Goal: Transaction & Acquisition: Purchase product/service

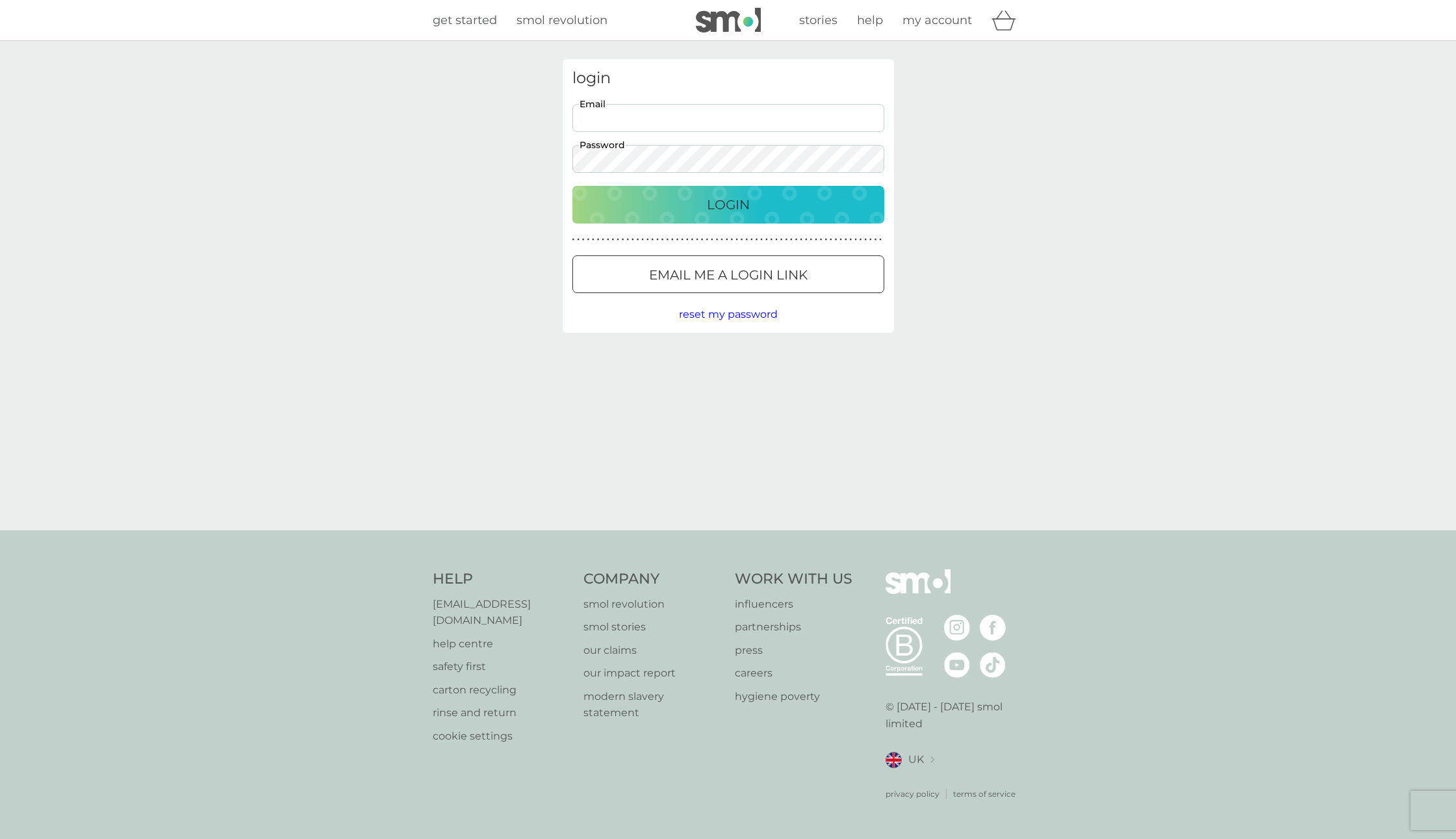
click at [649, 116] on input "Email" at bounding box center [728, 117] width 312 height 28
type input "[PERSON_NAME][EMAIL_ADDRESS][DOMAIN_NAME]"
click at [688, 193] on button "Login" at bounding box center [728, 204] width 312 height 38
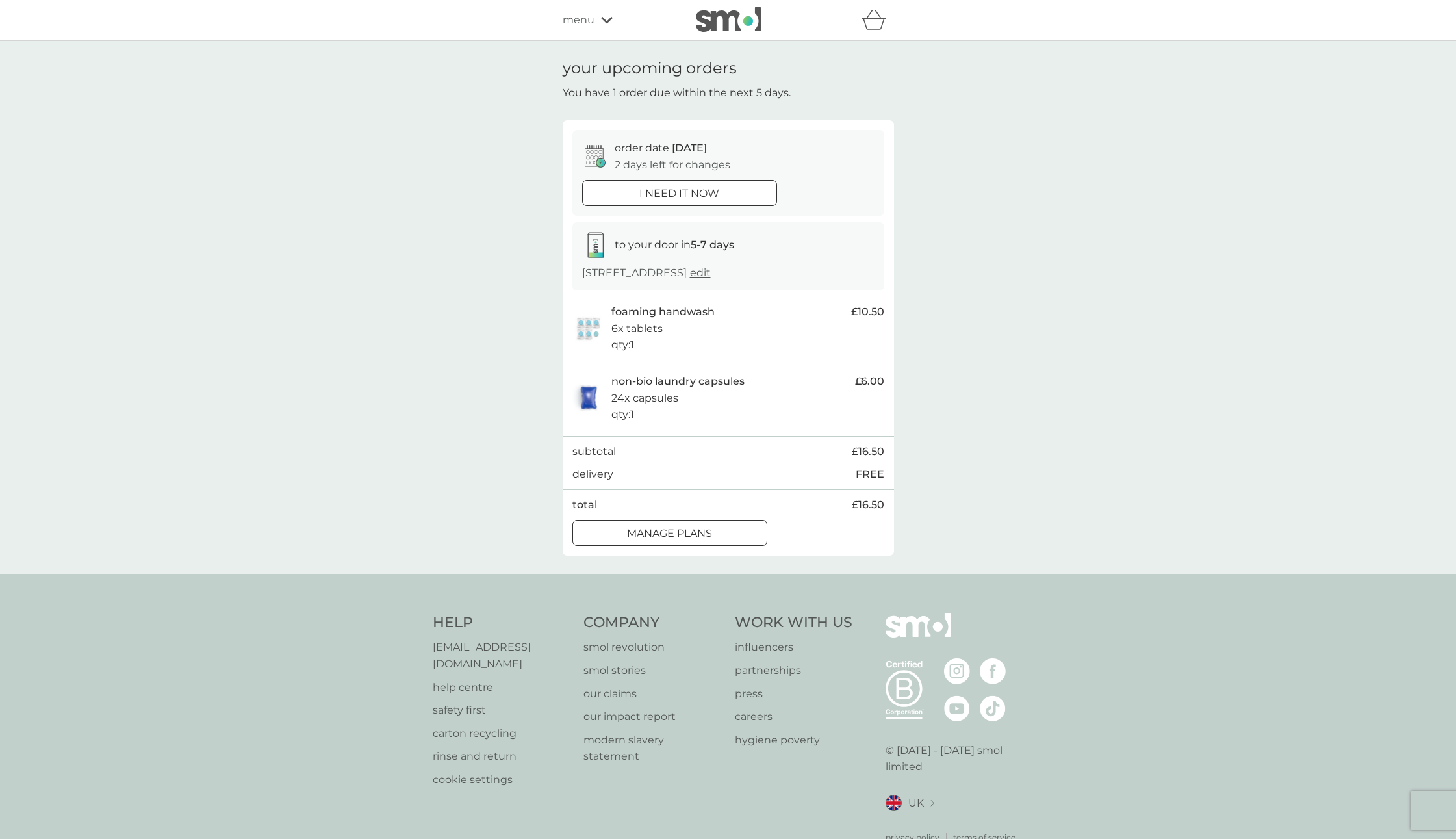
click at [648, 328] on p "6x tablets" at bounding box center [637, 328] width 51 height 17
click at [711, 272] on span "edit" at bounding box center [700, 272] width 21 height 13
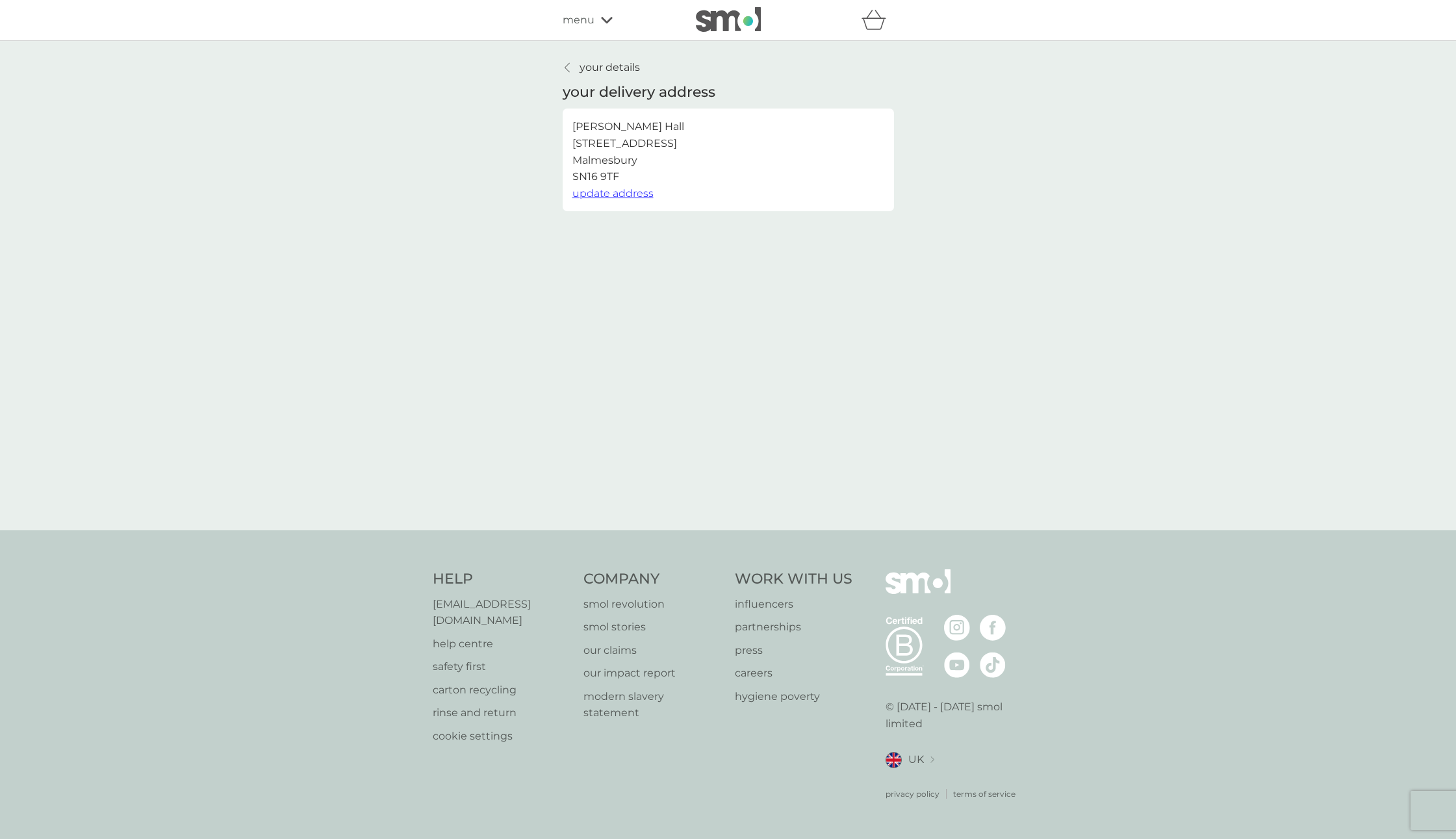
click at [580, 69] on p "your details" at bounding box center [610, 68] width 60 height 17
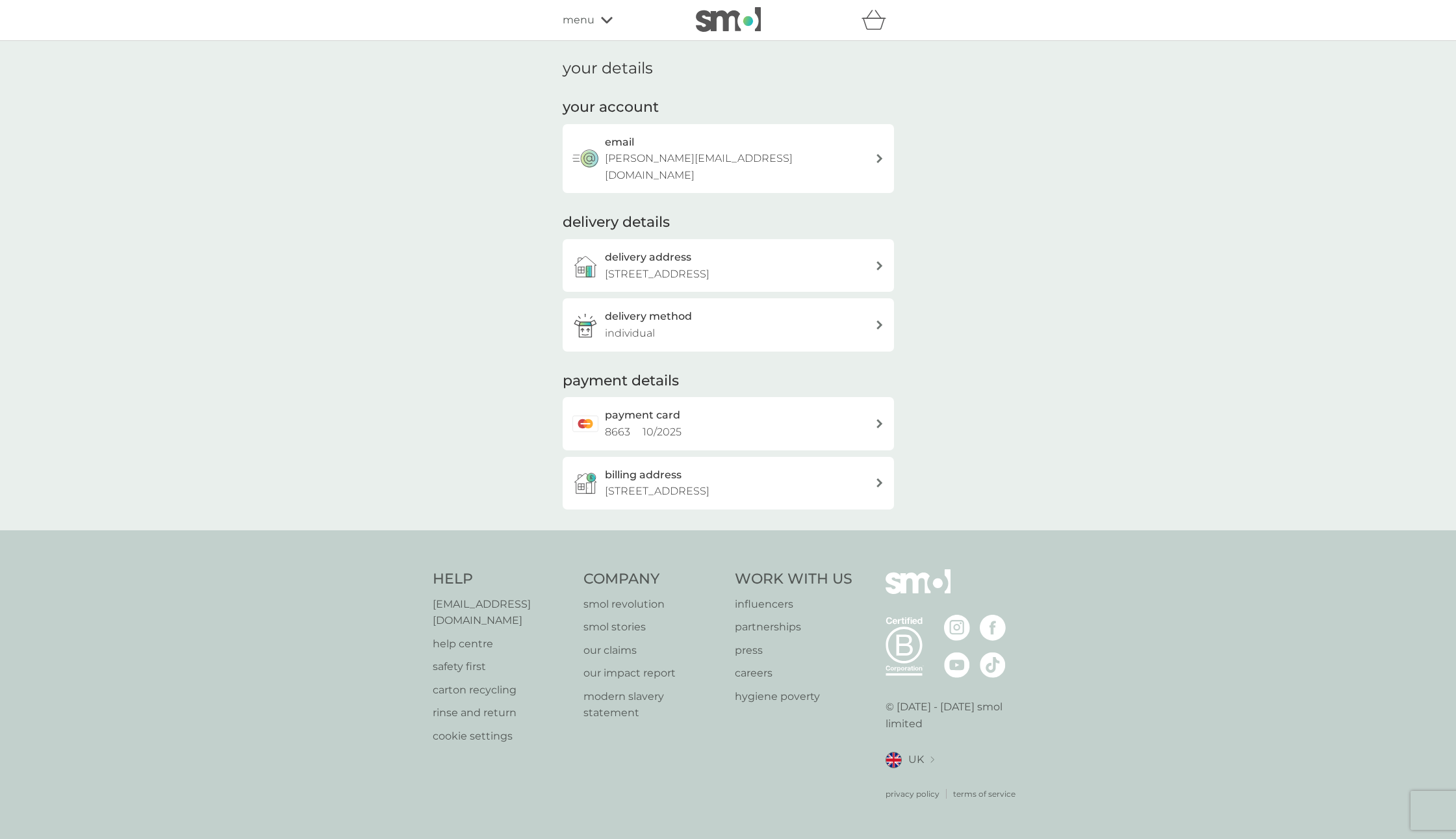
click at [597, 312] on img at bounding box center [585, 324] width 26 height 26
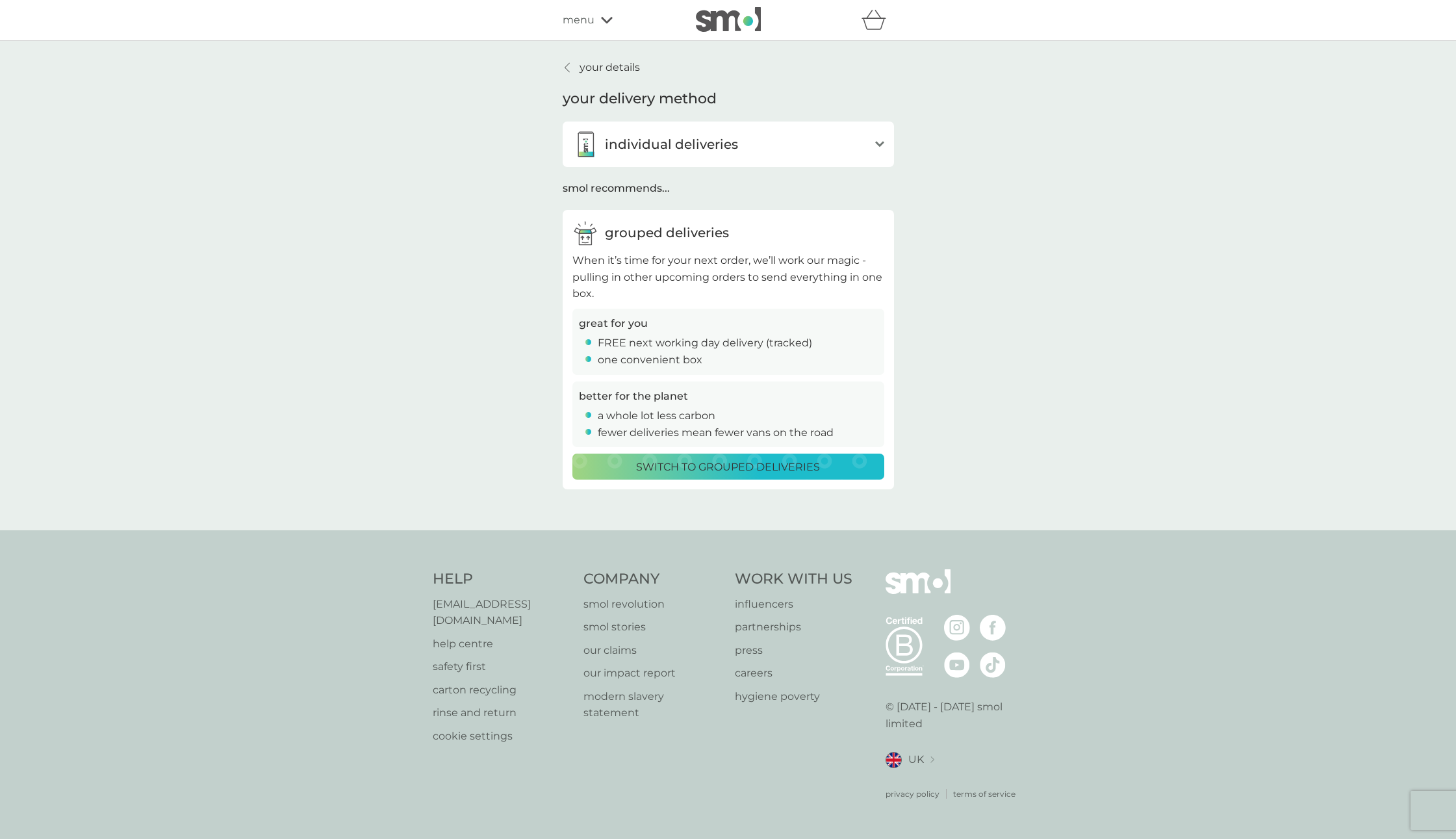
click at [664, 147] on p "individual deliveries" at bounding box center [671, 144] width 133 height 21
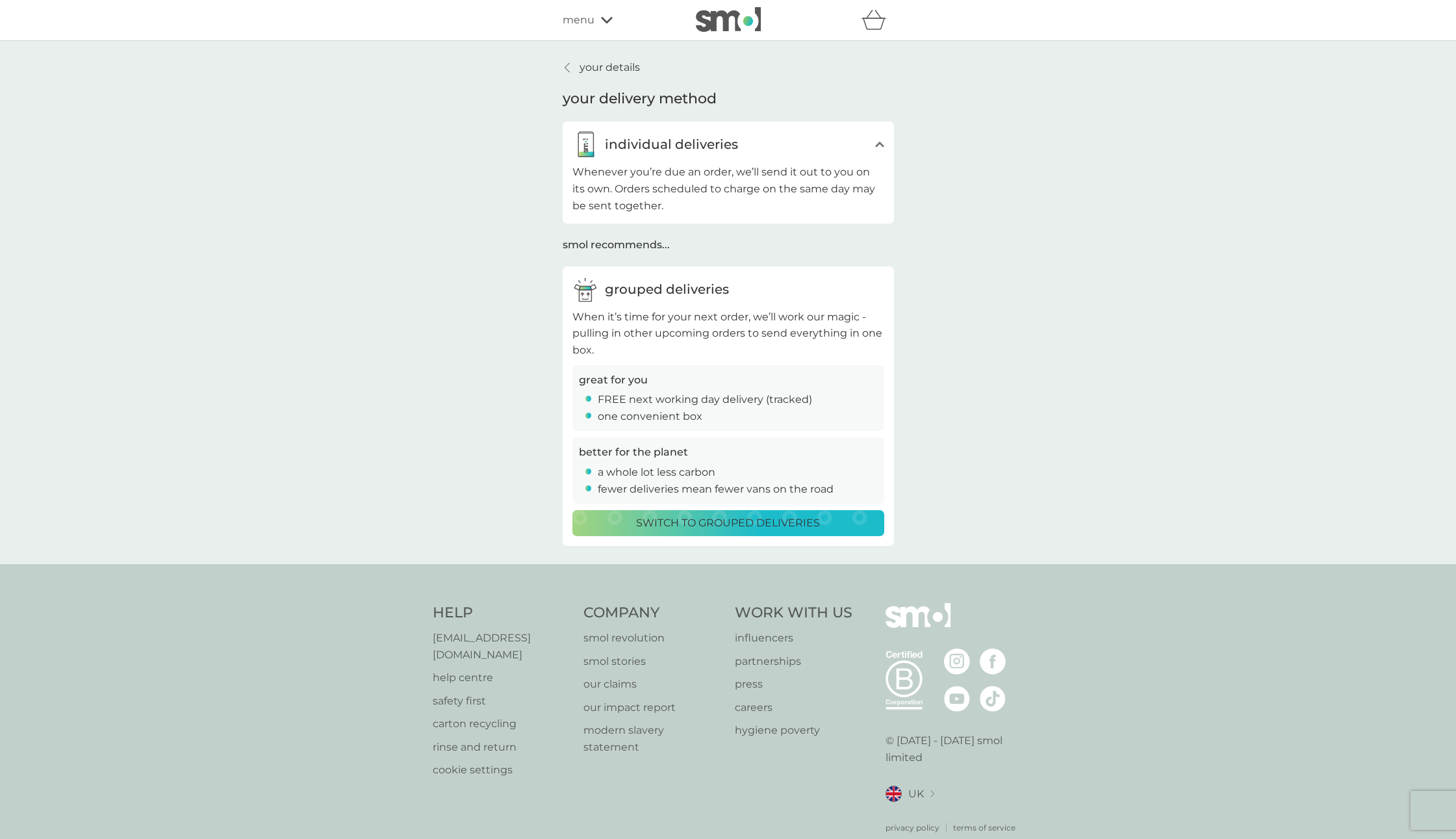
click at [702, 522] on p "Switch to grouped deliveries" at bounding box center [728, 523] width 184 height 17
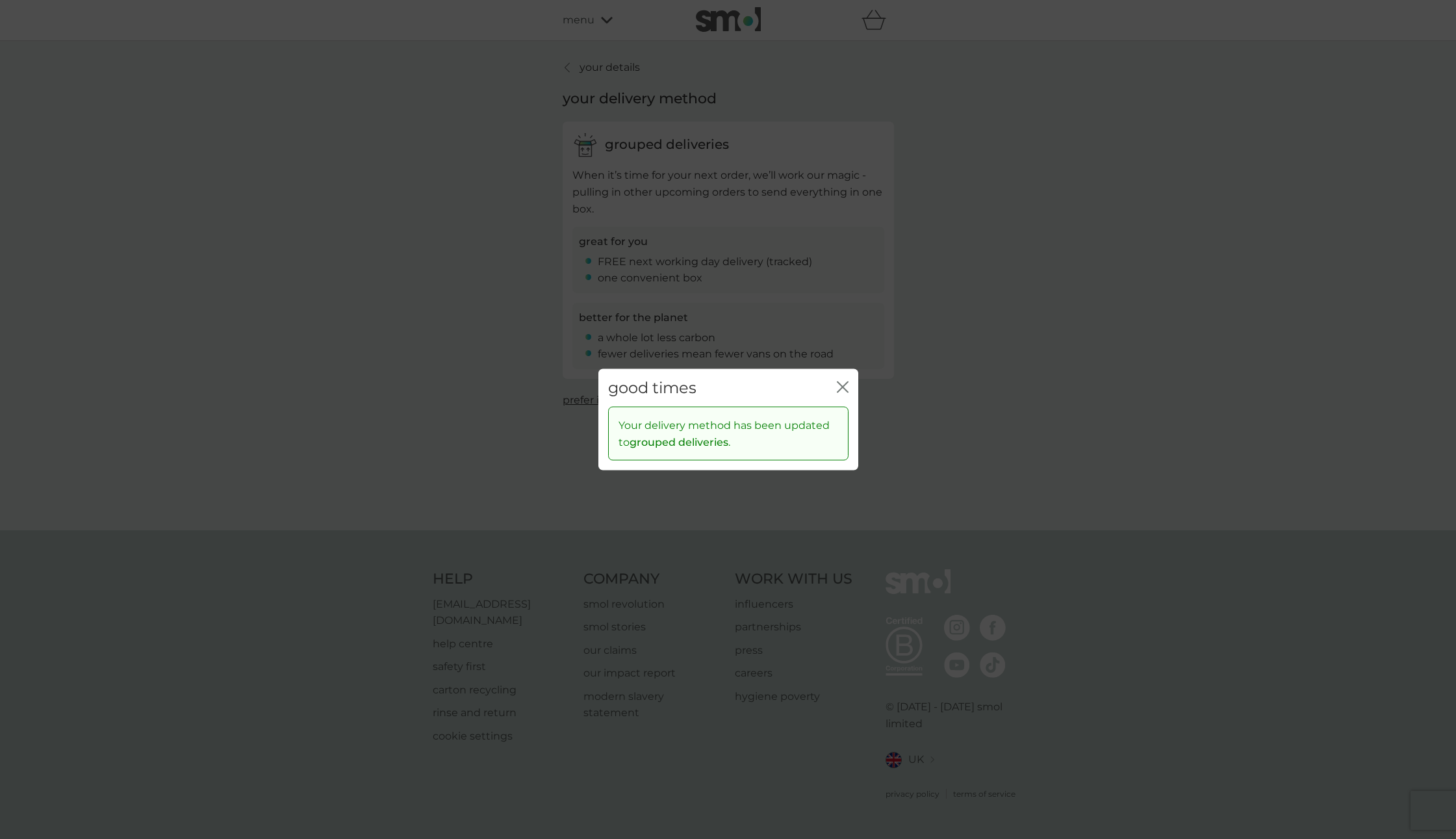
click at [842, 379] on div "close" at bounding box center [843, 388] width 12 height 19
click at [841, 384] on icon "close" at bounding box center [843, 387] width 12 height 12
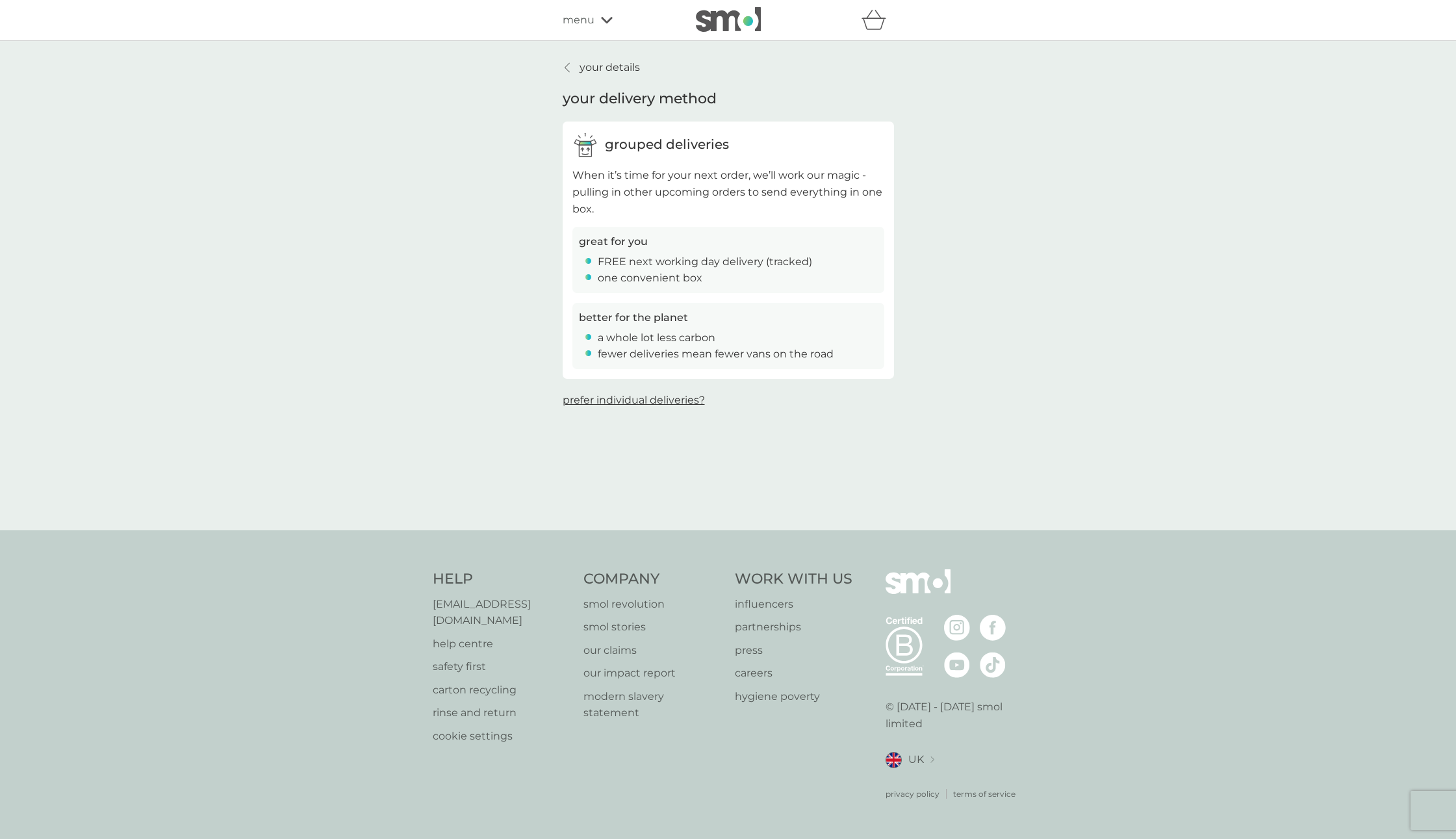
click at [580, 66] on p "your details" at bounding box center [610, 68] width 60 height 17
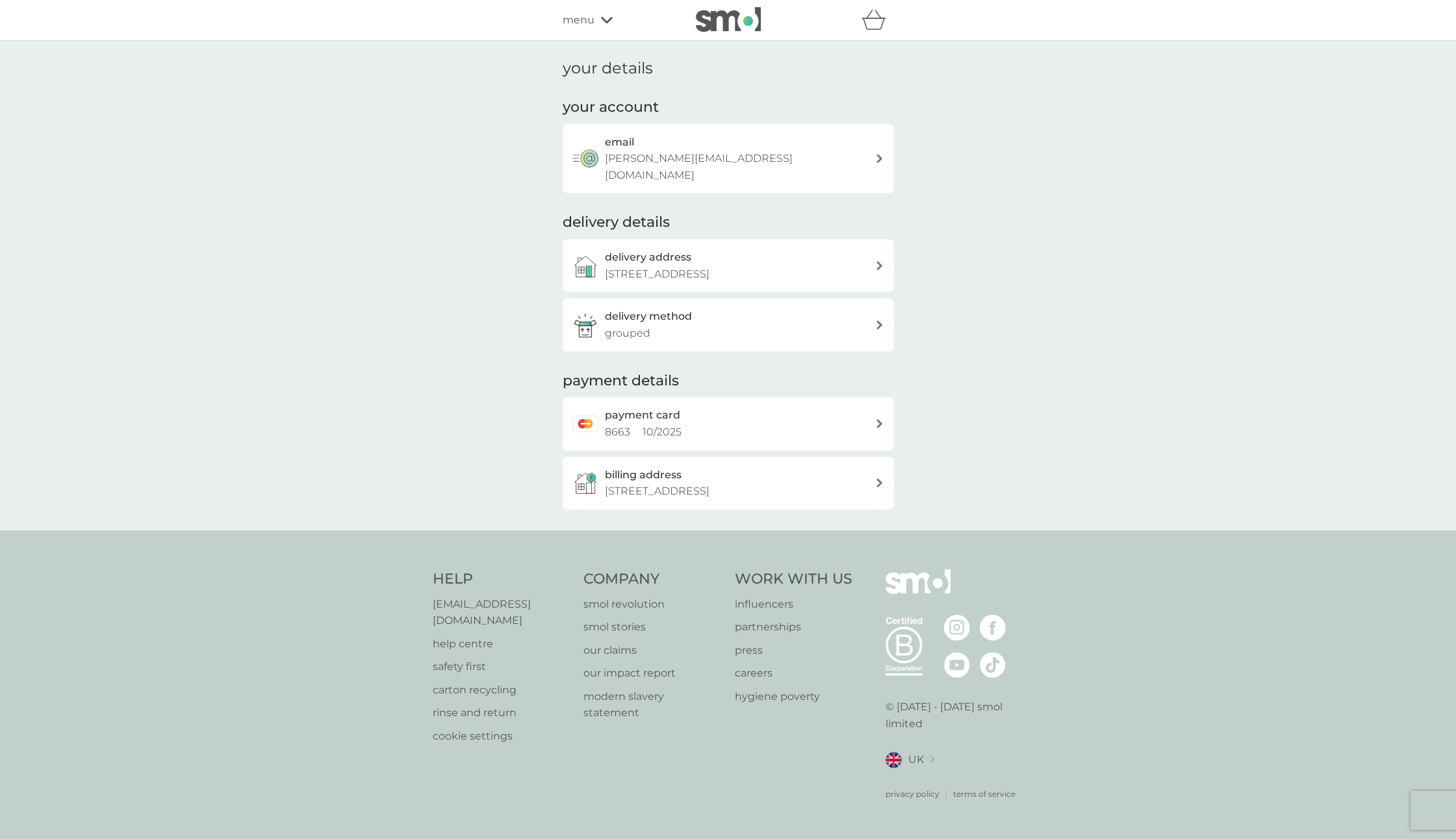
click at [592, 23] on span "menu" at bounding box center [578, 20] width 32 height 17
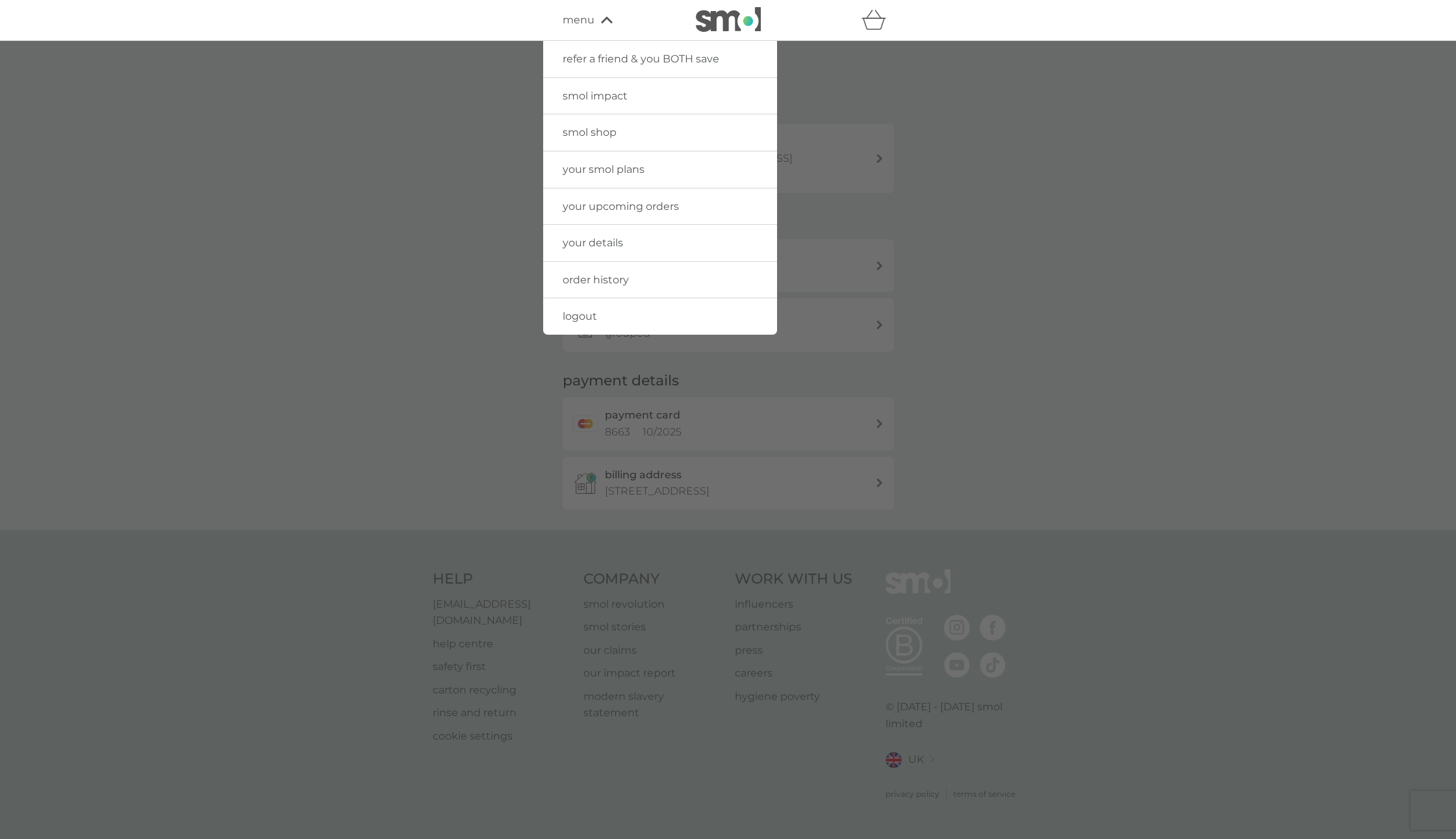
click at [611, 167] on span "your smol plans" at bounding box center [603, 169] width 82 height 13
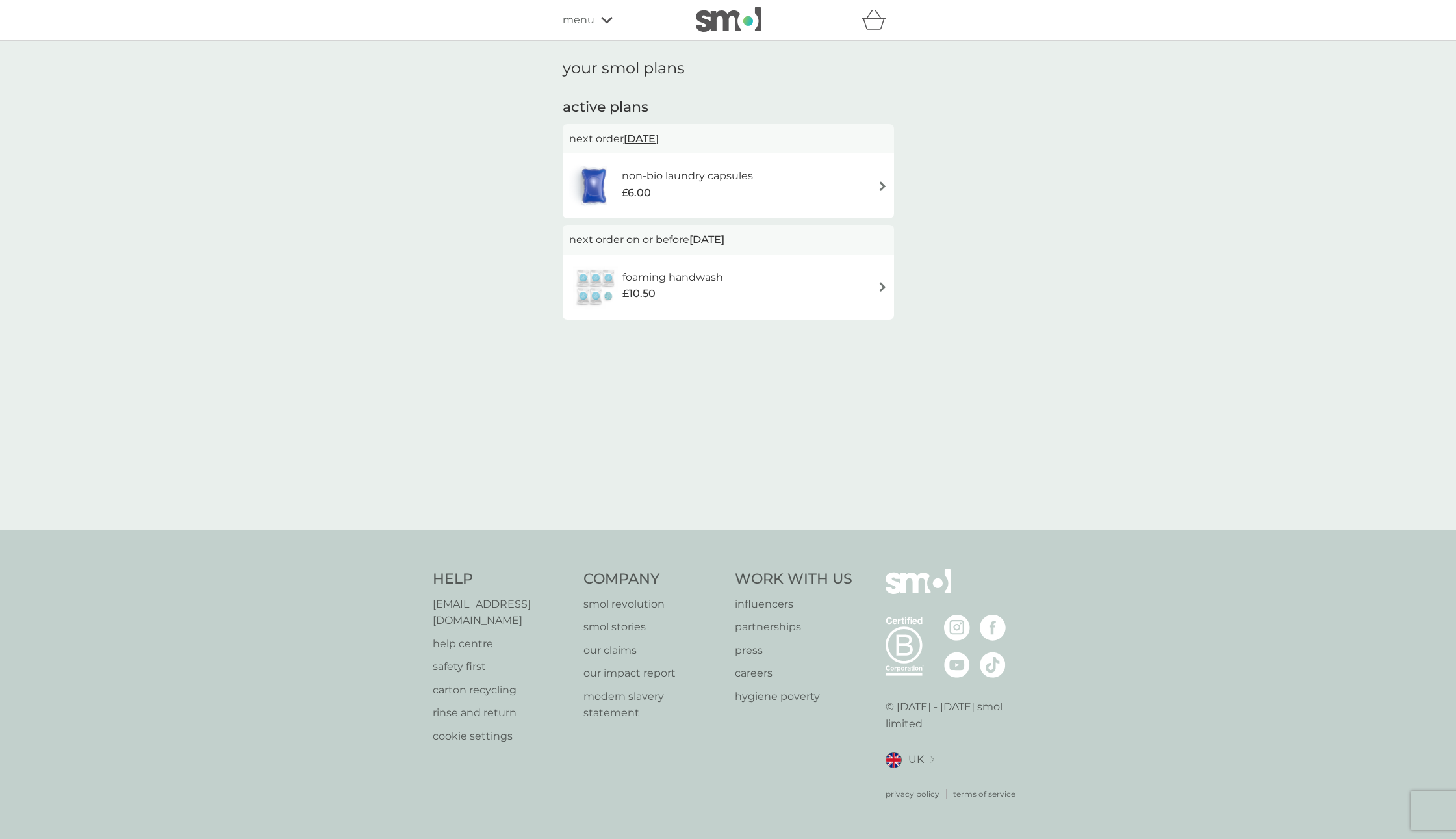
click at [866, 285] on div "foaming handwash £10.50" at bounding box center [728, 287] width 318 height 45
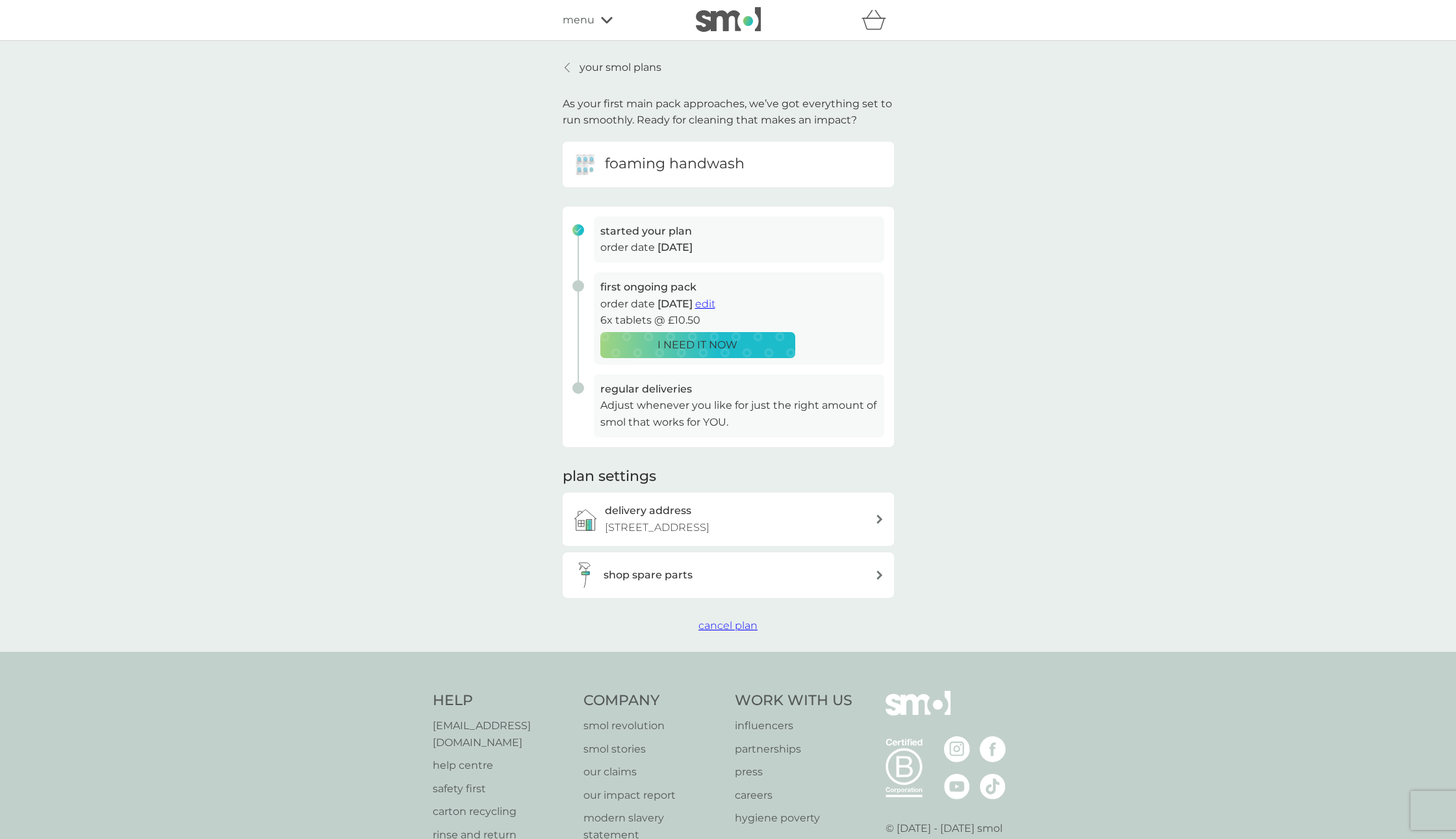
click at [715, 305] on span "edit" at bounding box center [705, 303] width 20 height 13
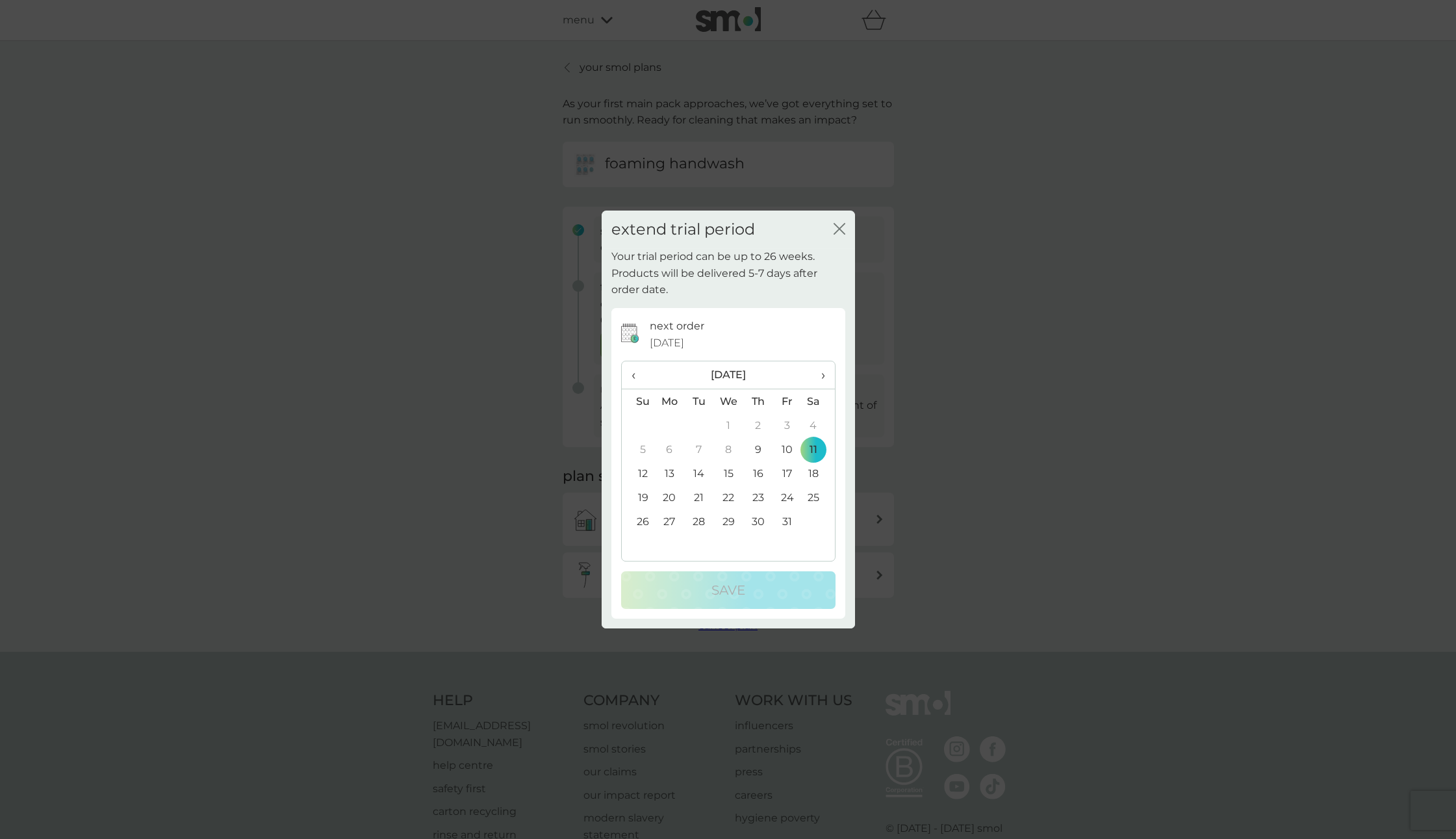
click at [841, 225] on icon "close" at bounding box center [840, 229] width 12 height 12
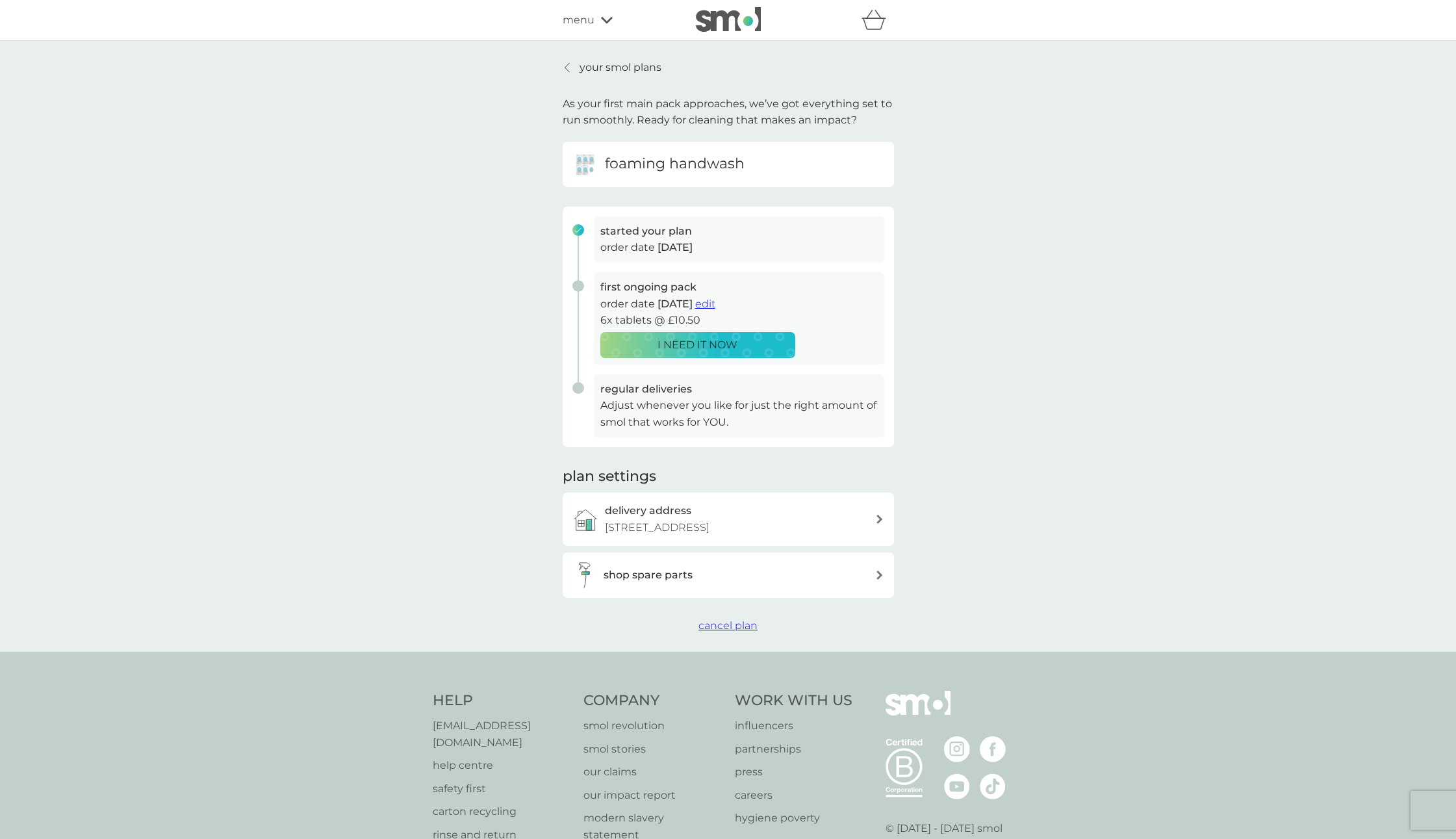
click at [784, 579] on div "shop spare parts" at bounding box center [739, 575] width 272 height 17
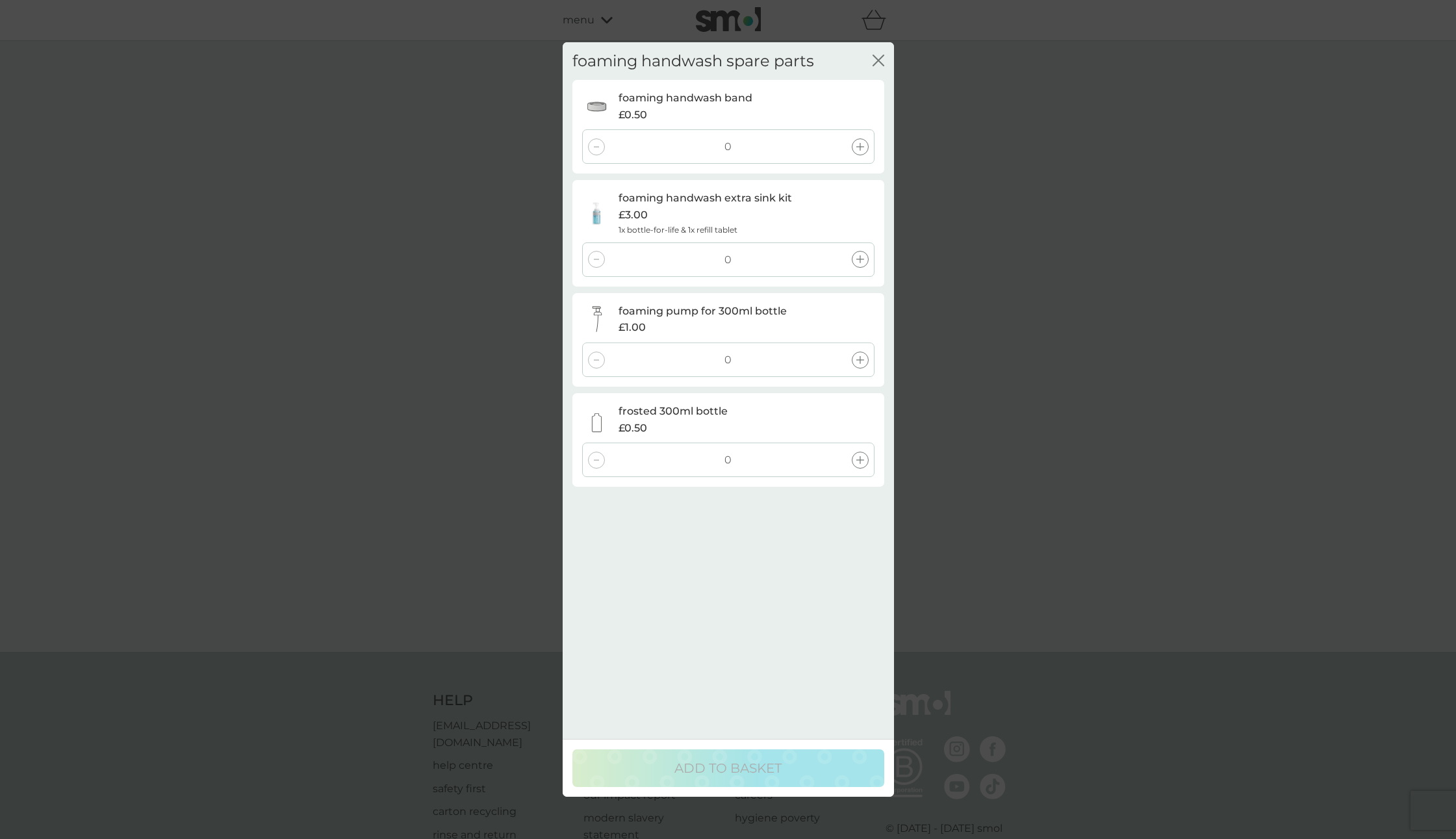
click at [858, 260] on icon at bounding box center [860, 259] width 8 height 8
click at [758, 775] on p "ADD TO BASKET" at bounding box center [728, 768] width 107 height 21
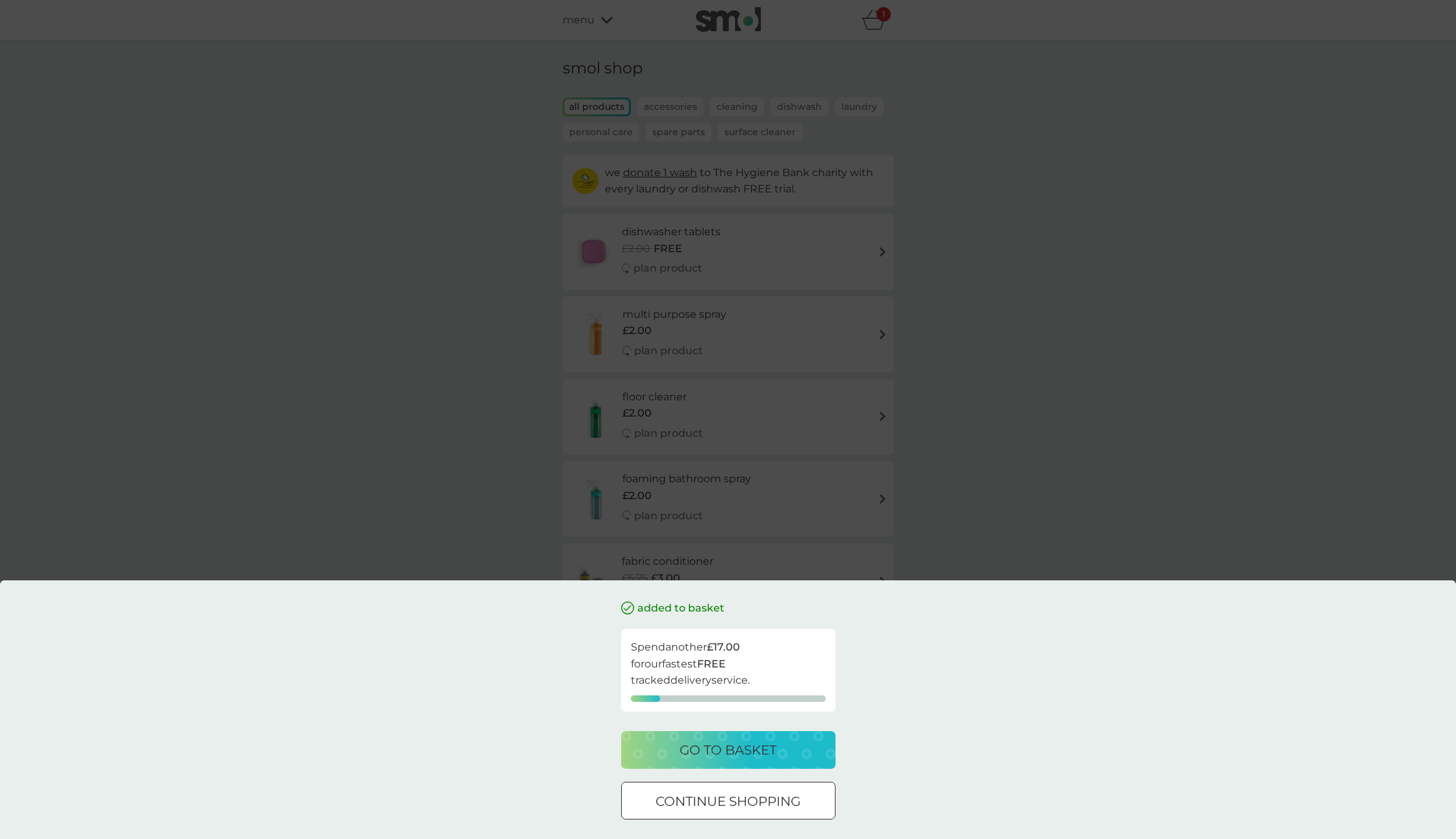
click at [688, 756] on p "go to basket" at bounding box center [728, 750] width 97 height 21
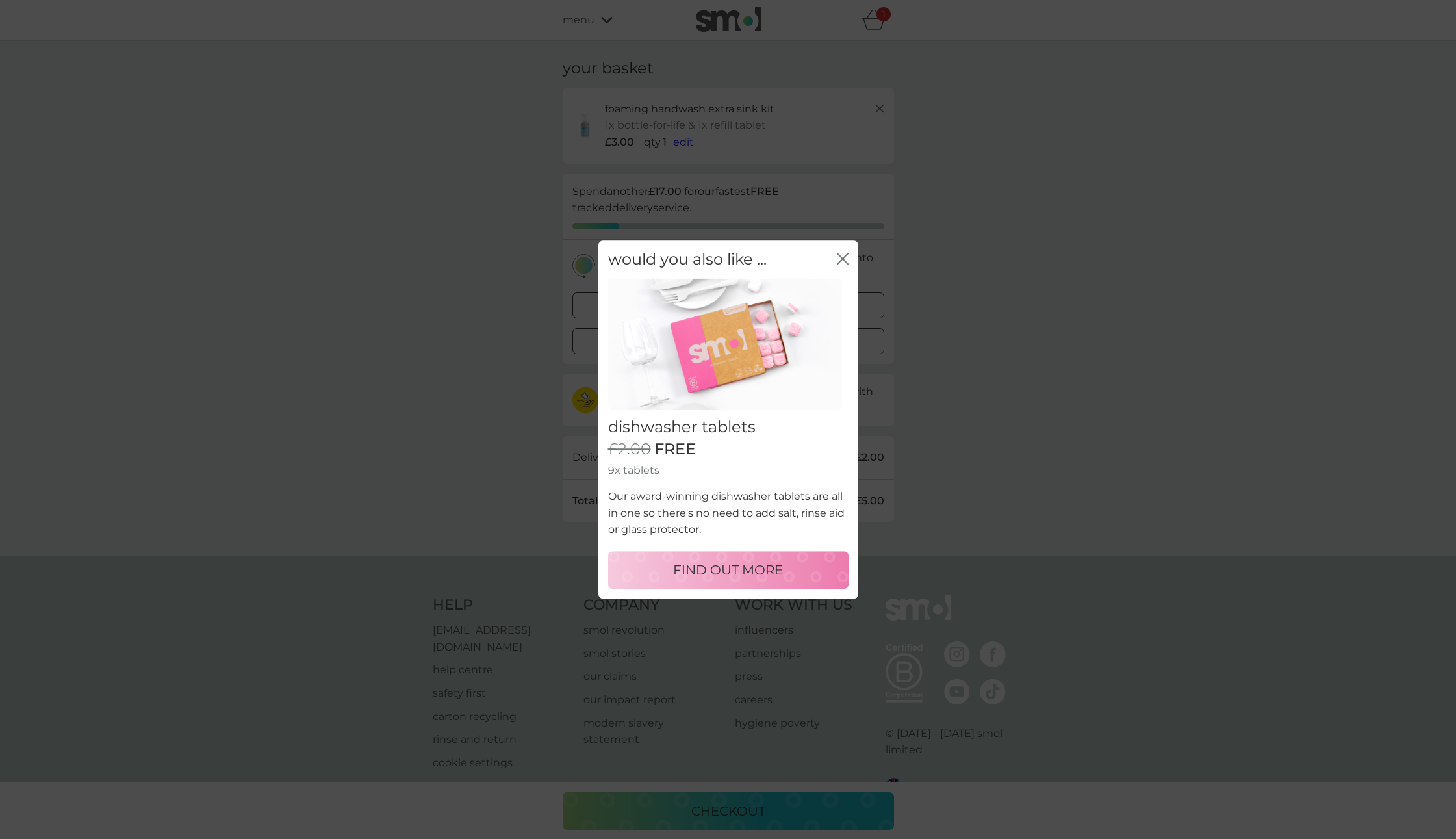
click at [778, 559] on button "FIND OUT MORE" at bounding box center [729, 569] width 241 height 38
select select "42"
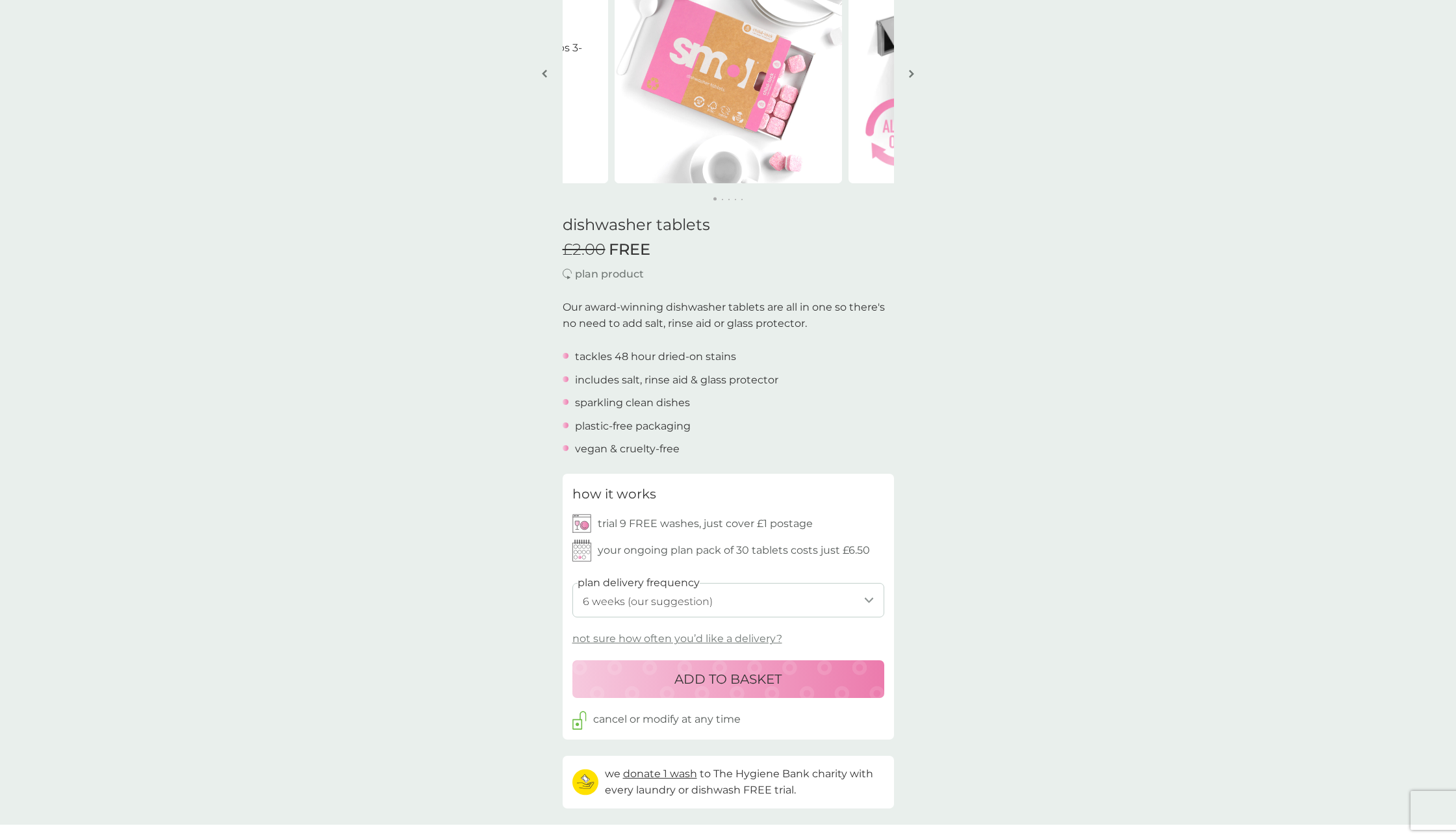
scroll to position [134, 0]
click at [765, 678] on p "ADD TO BASKET" at bounding box center [728, 678] width 107 height 21
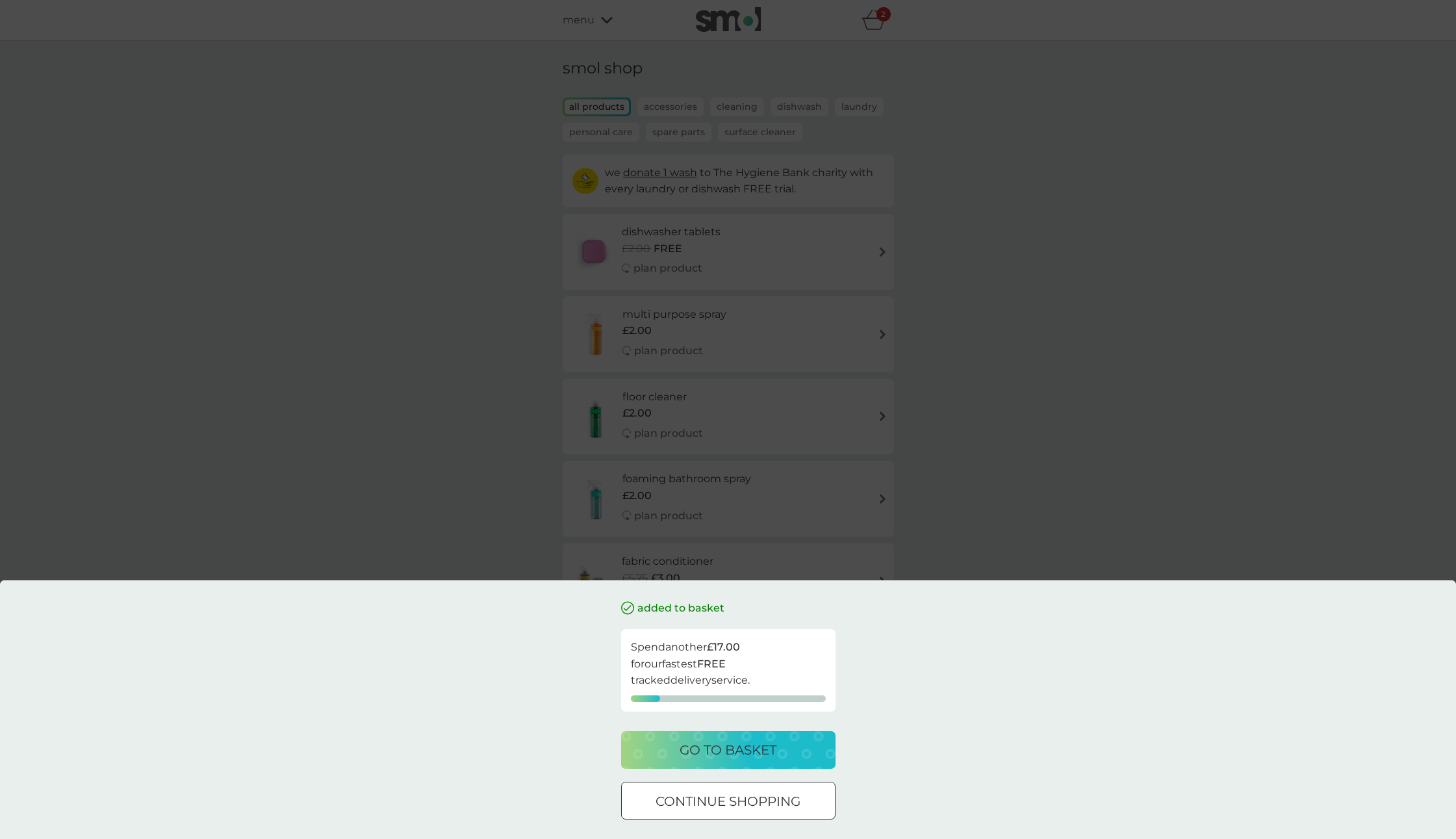
click at [716, 758] on p "go to basket" at bounding box center [728, 750] width 97 height 21
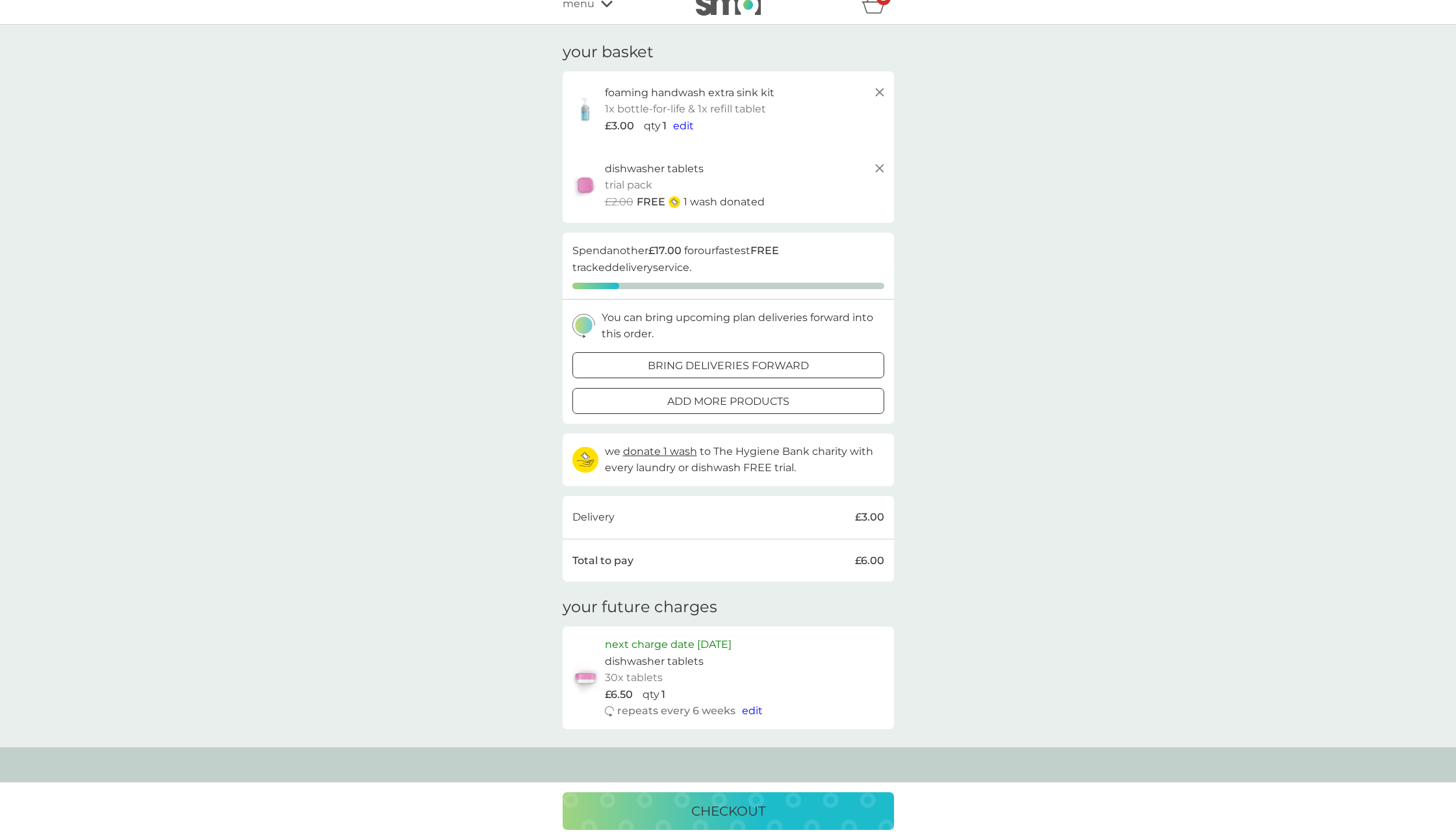
scroll to position [13, 0]
click at [781, 801] on div "checkout" at bounding box center [728, 811] width 305 height 21
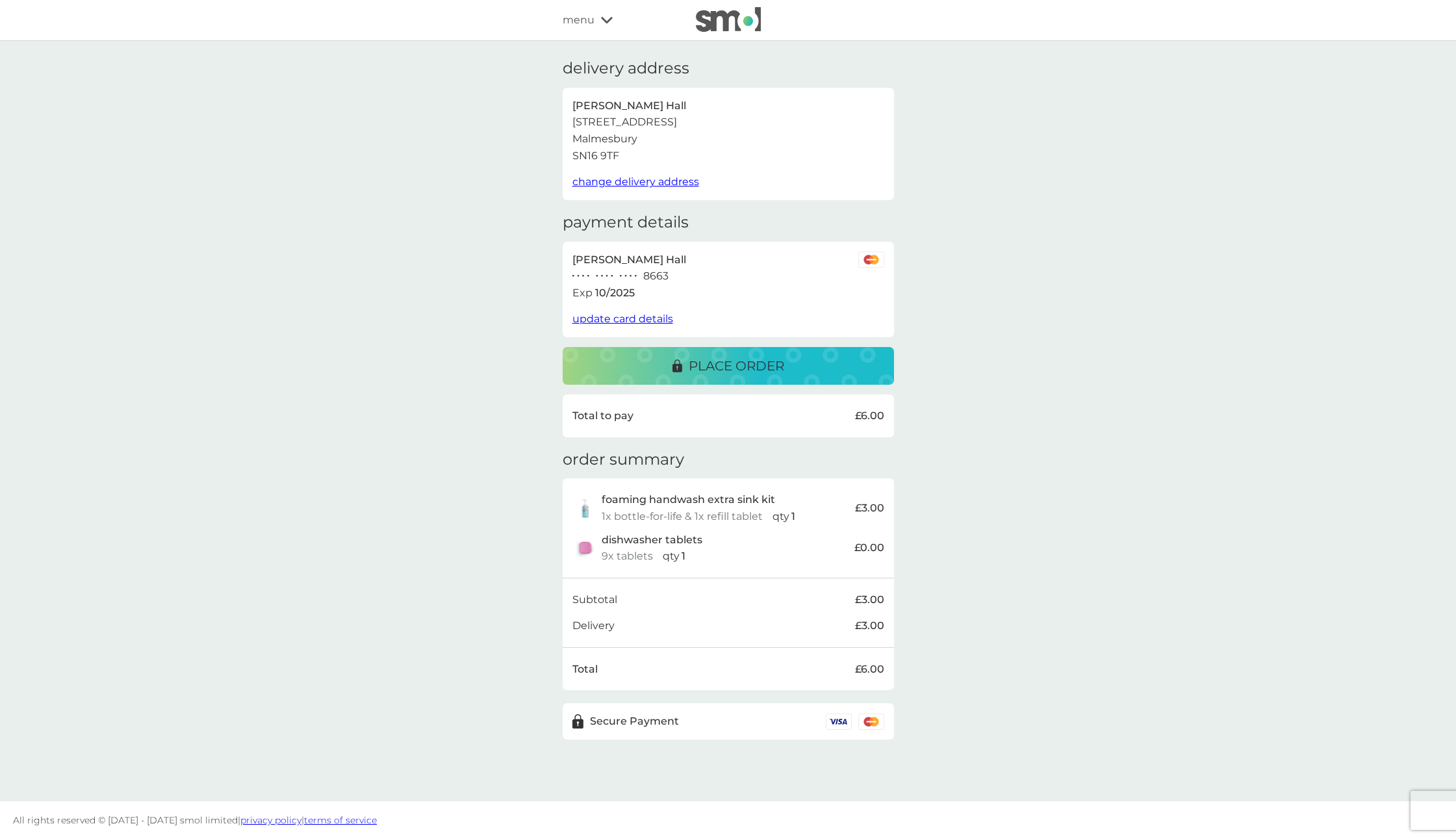
click at [670, 379] on button "place order" at bounding box center [728, 365] width 332 height 38
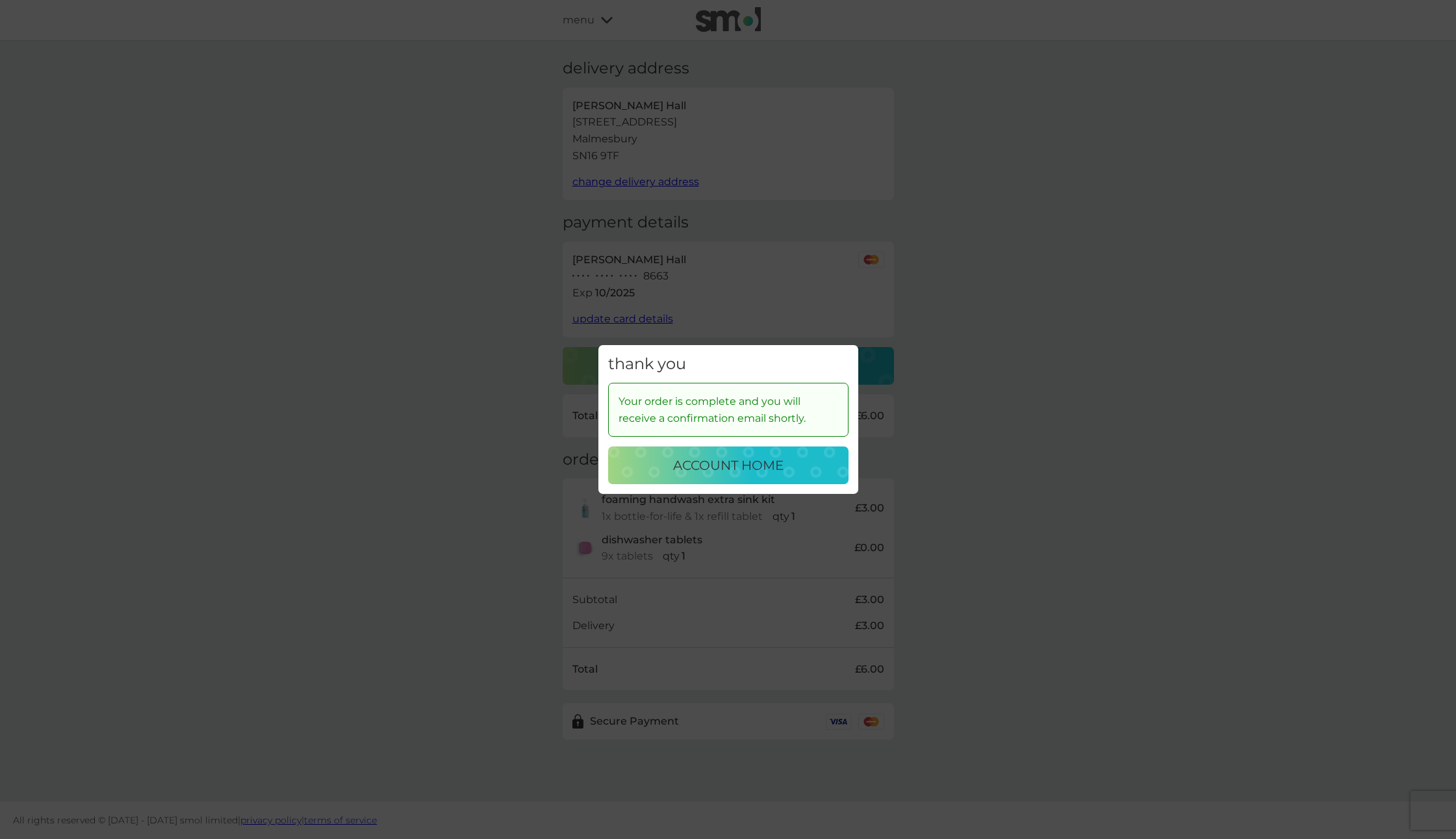
click at [691, 470] on p "account home" at bounding box center [728, 465] width 110 height 21
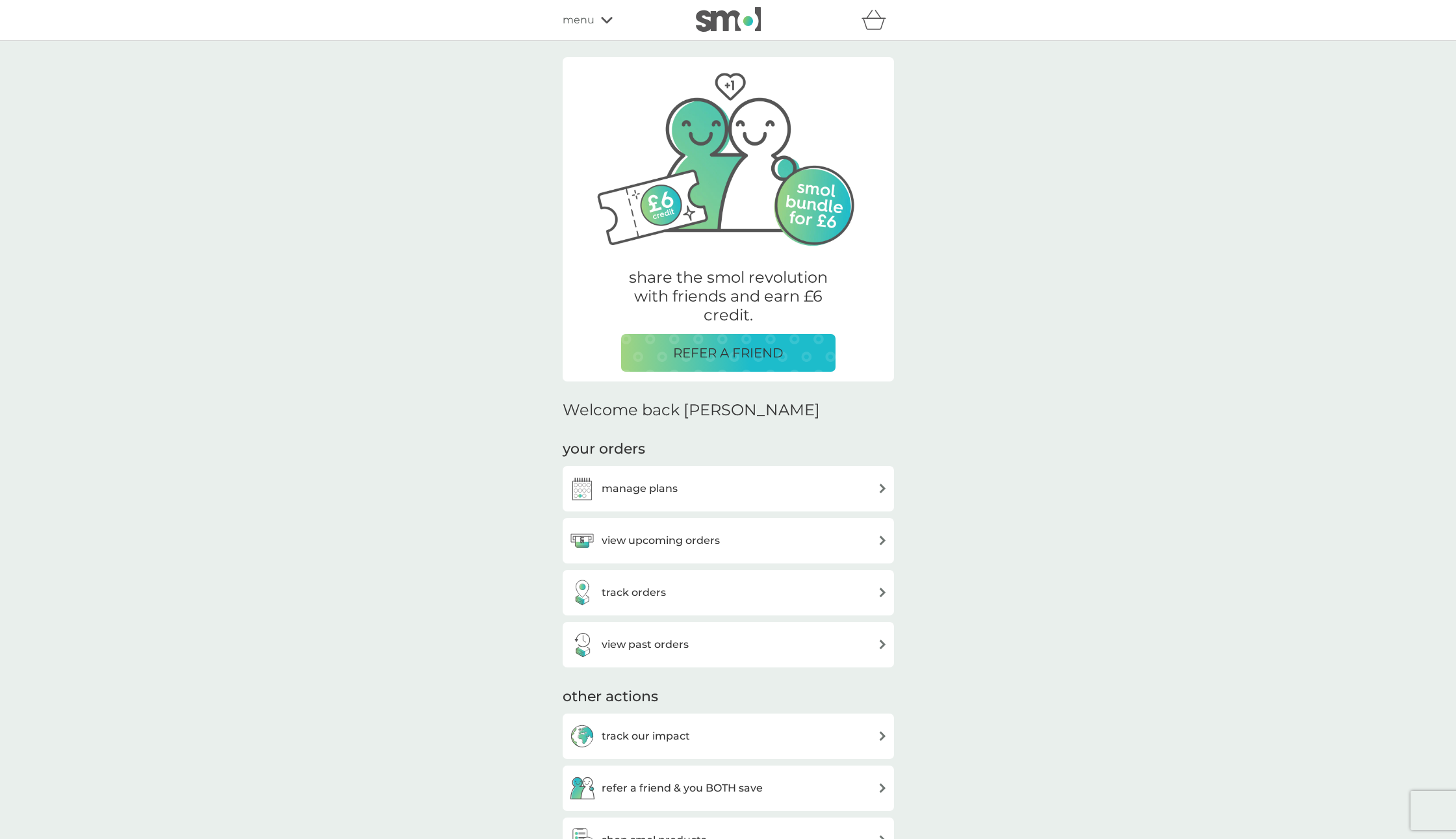
click at [690, 486] on div "manage plans" at bounding box center [728, 488] width 318 height 26
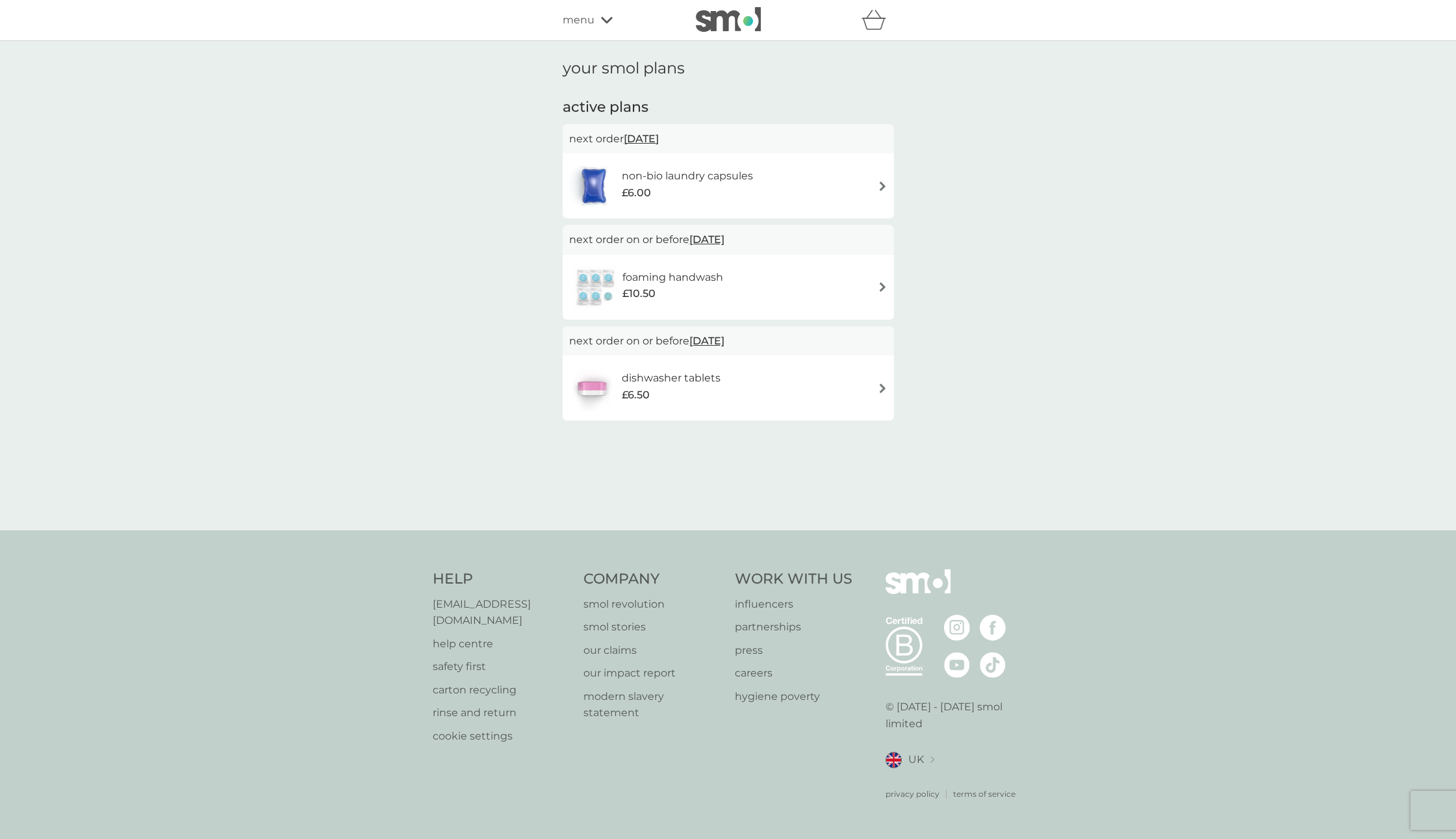
click at [878, 186] on img at bounding box center [883, 186] width 10 height 10
